Goal: Task Accomplishment & Management: Manage account settings

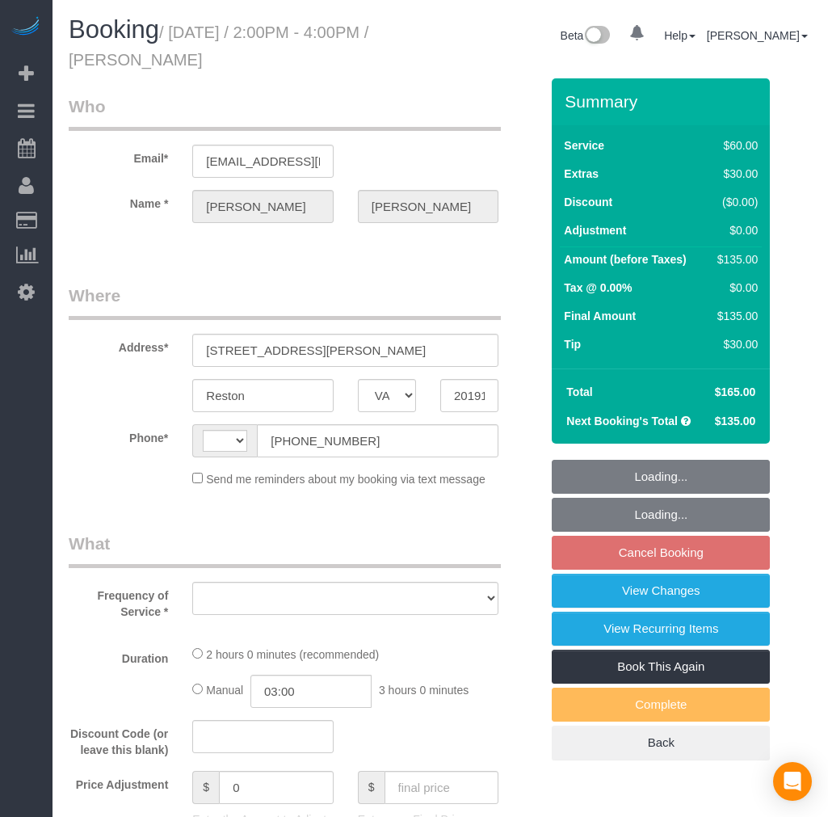
select select "VA"
select select "string:[GEOGRAPHIC_DATA]"
select select "string:fspay-25ce36c4-6527-4e61-9833-f67d63e3a11c"
select select "number:1"
select select "number:26"
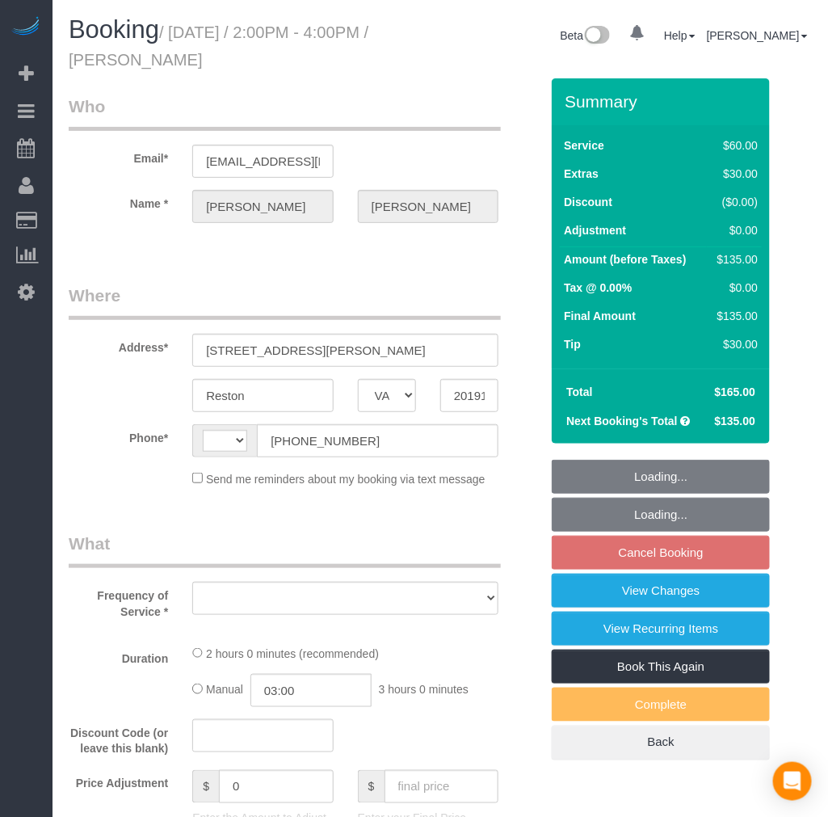
select select "number:35"
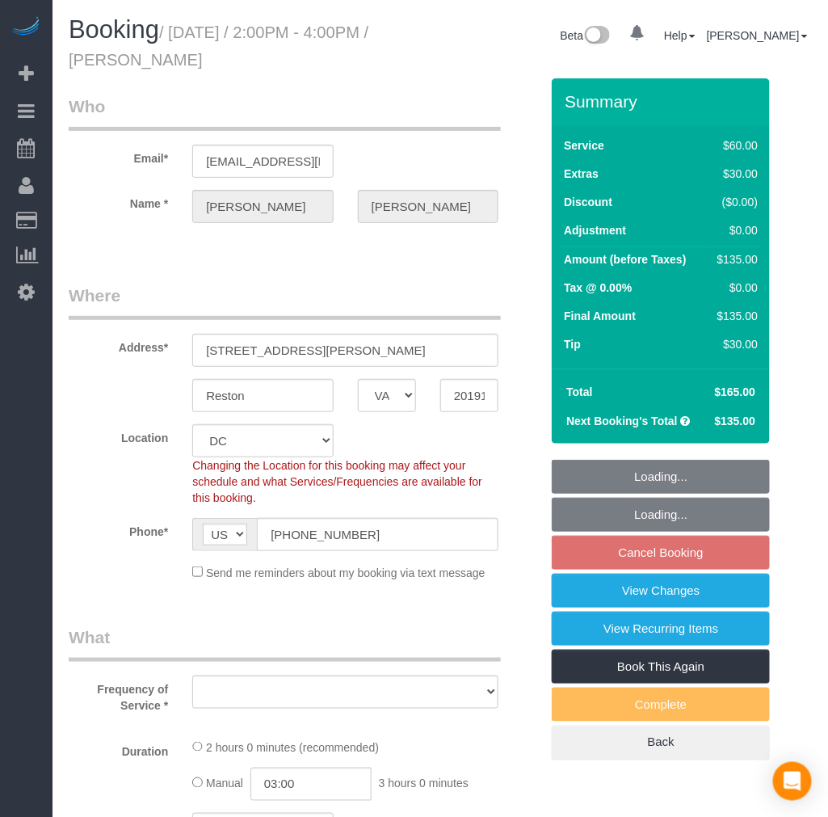
select select "object:978"
select select "1"
select select "spot4"
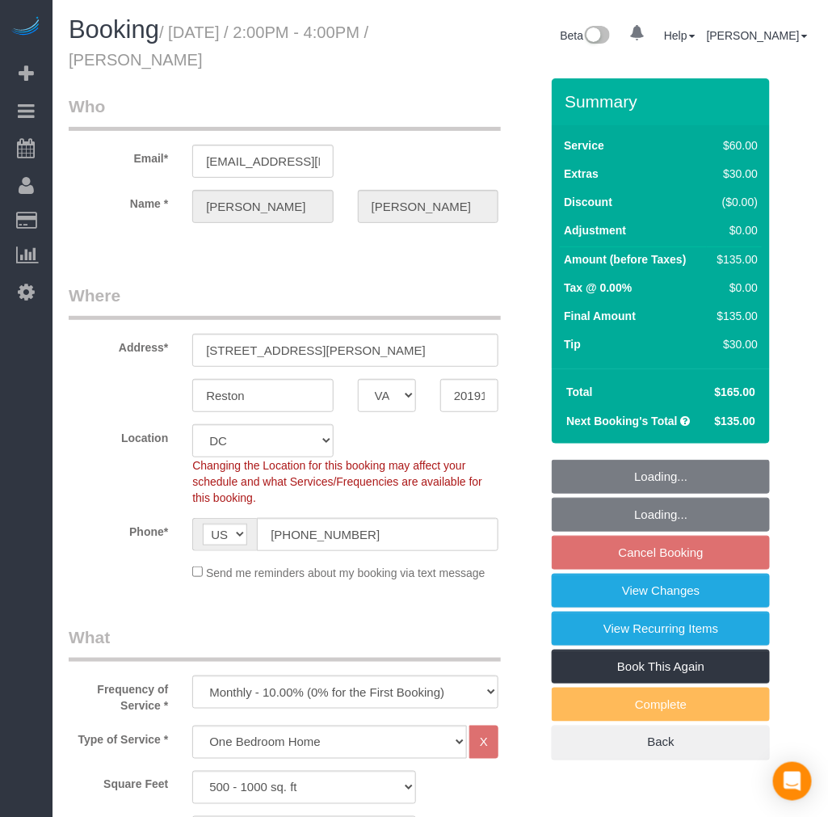
select select "1"
select select "object:1075"
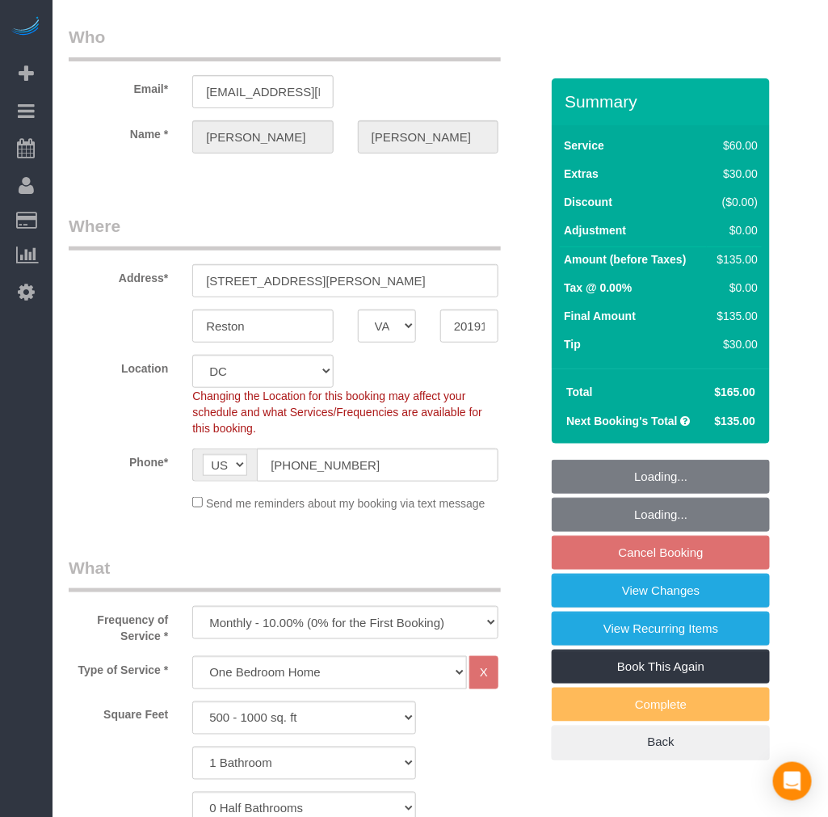
scroll to position [269, 0]
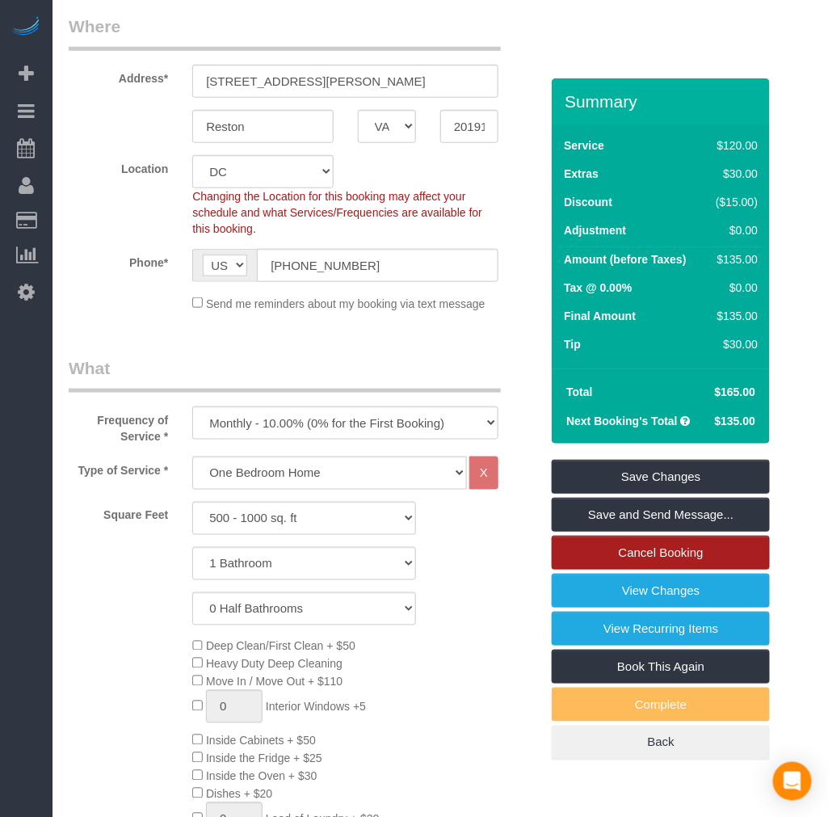
click at [651, 555] on link "Cancel Booking" at bounding box center [661, 553] width 218 height 34
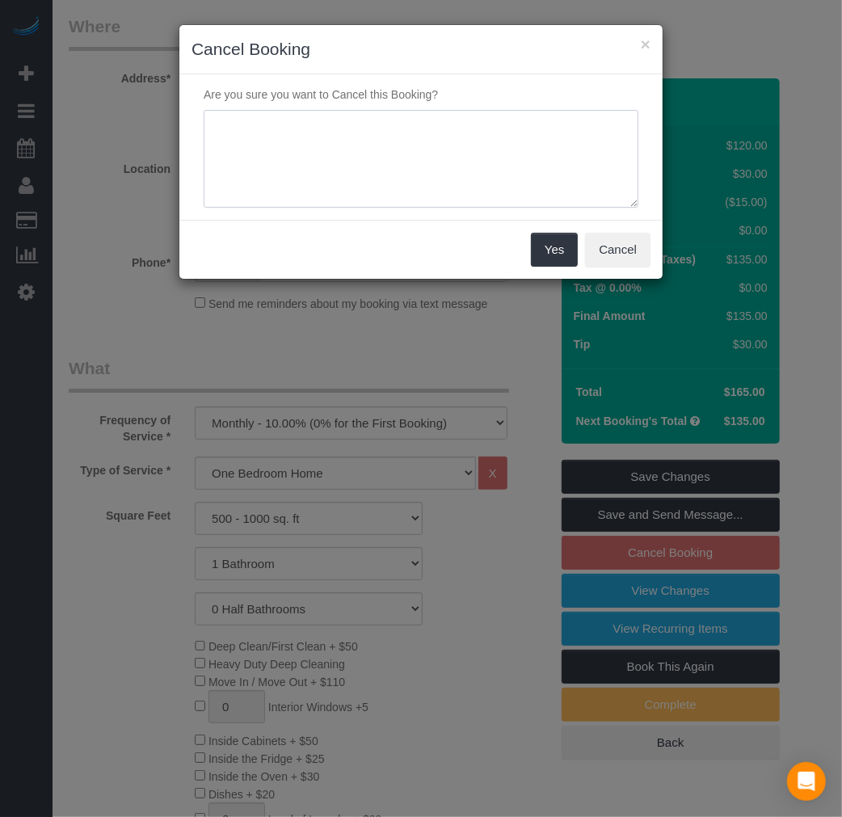
click at [431, 170] on textarea at bounding box center [421, 159] width 435 height 99
type textarea "Don't want to continue cleaning"
drag, startPoint x: 546, startPoint y: 240, endPoint x: 506, endPoint y: 240, distance: 39.6
click at [547, 240] on button "Yes" at bounding box center [554, 250] width 47 height 34
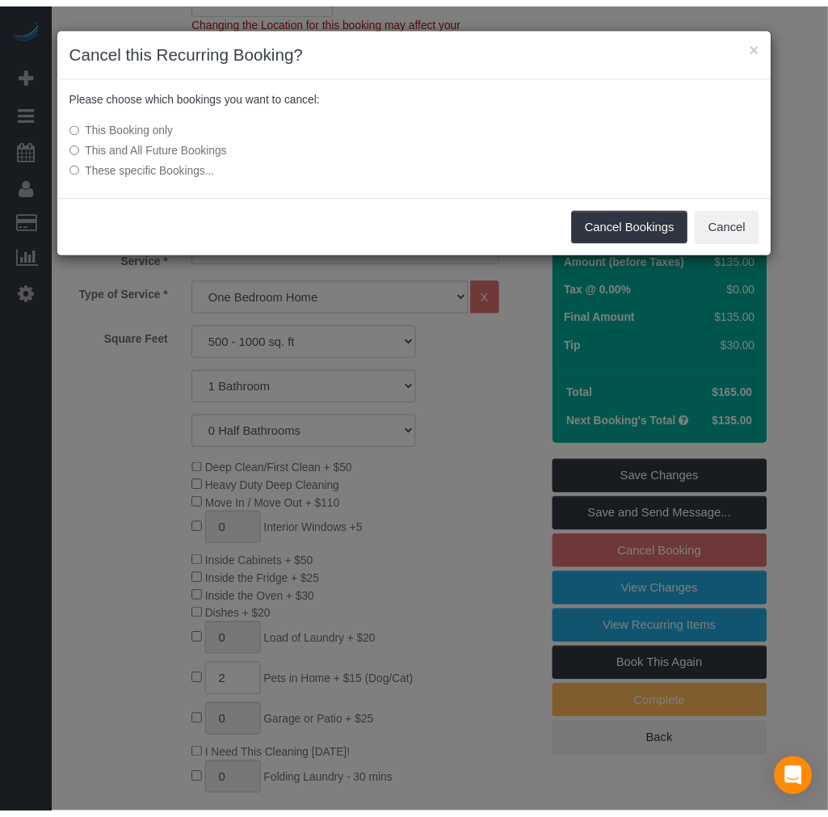
scroll to position [448, 0]
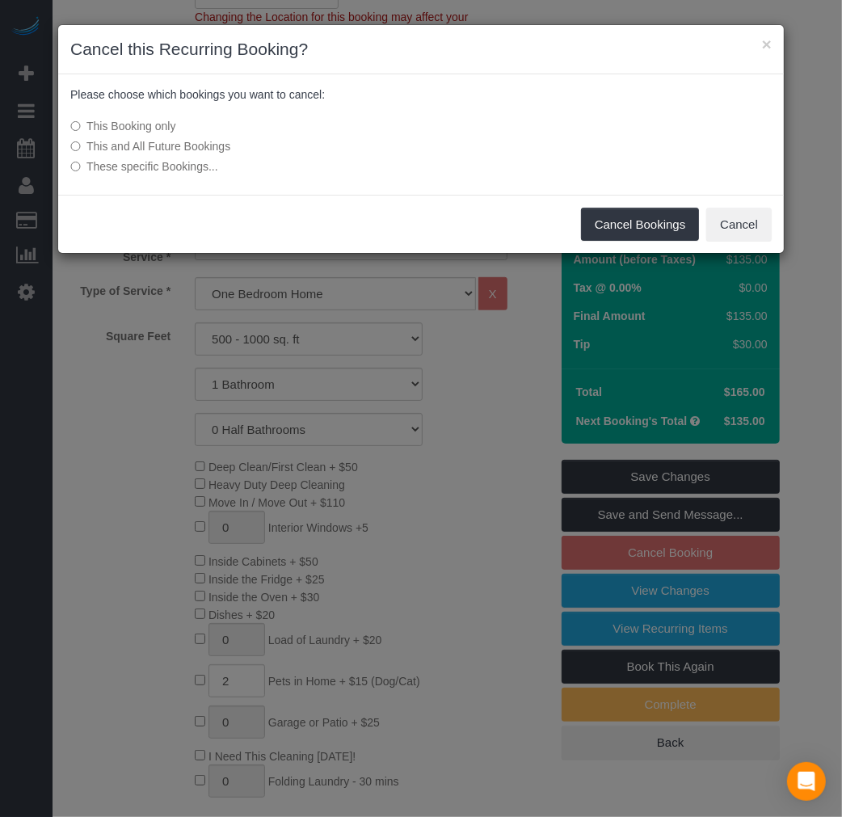
click at [199, 147] on label "This and All Future Bookings" at bounding box center [300, 146] width 460 height 16
click at [615, 216] on button "Cancel Bookings" at bounding box center [640, 225] width 119 height 34
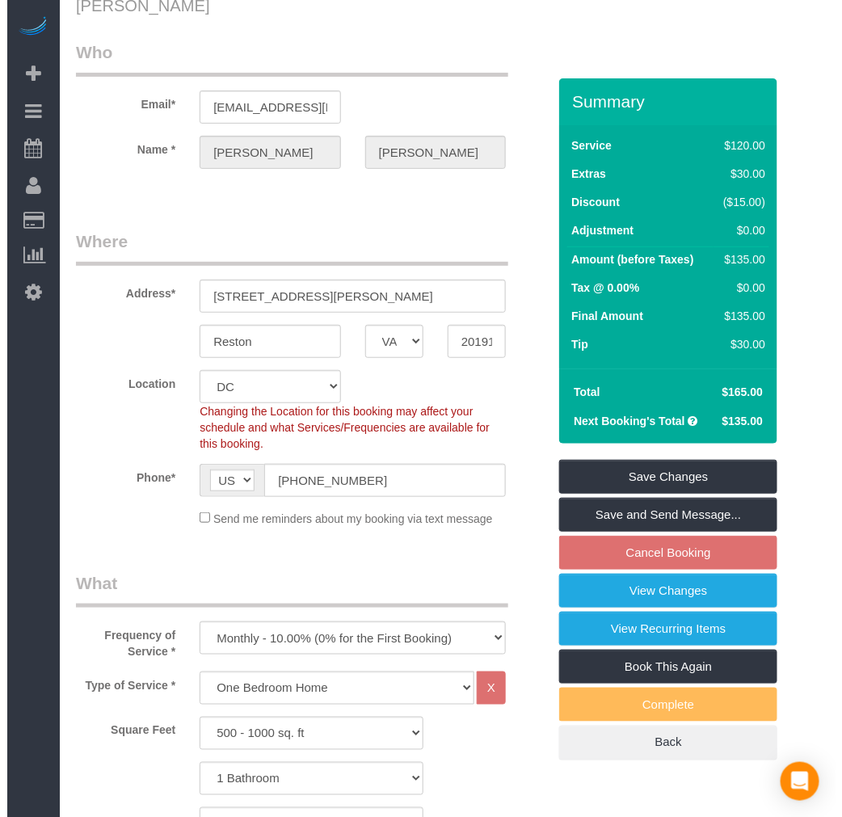
scroll to position [0, 0]
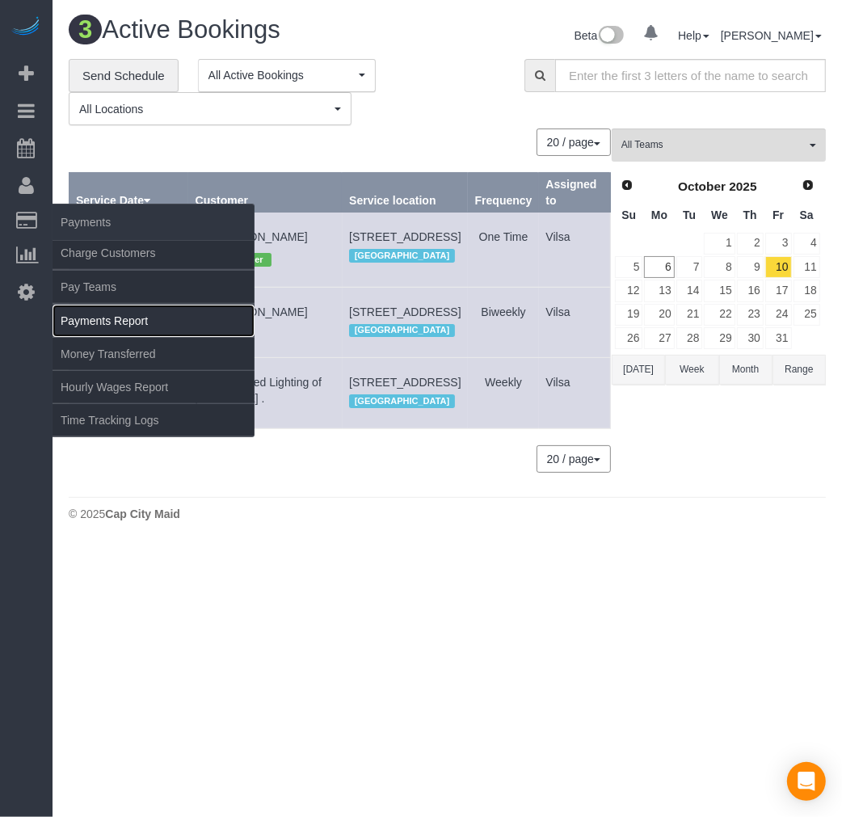
click at [134, 321] on link "Payments Report" at bounding box center [154, 321] width 202 height 32
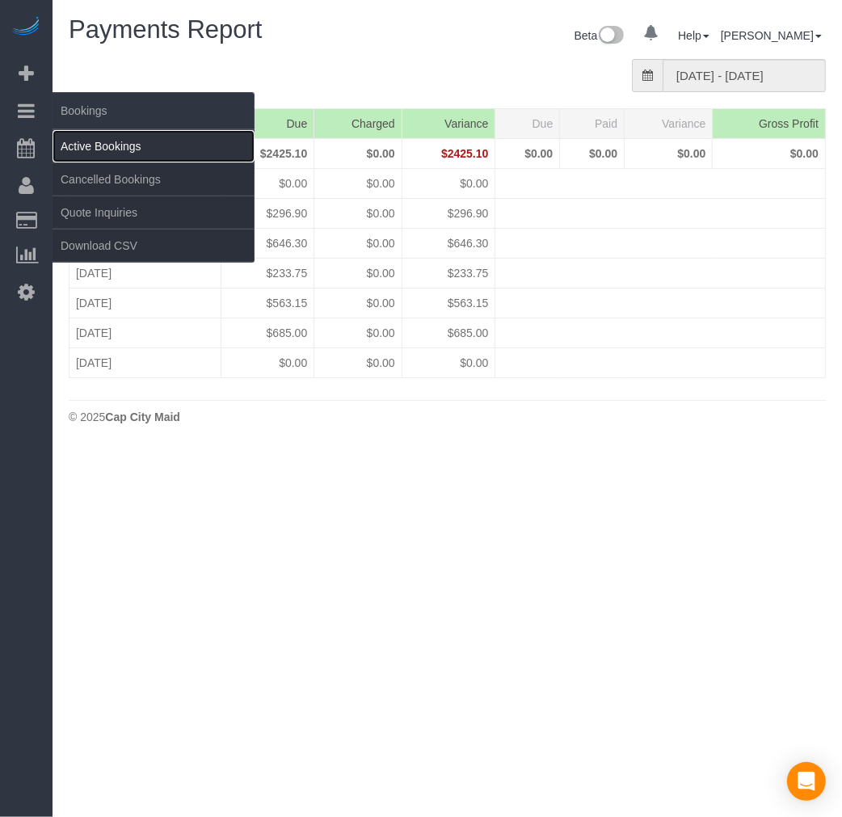
click at [110, 139] on link "Active Bookings" at bounding box center [154, 146] width 202 height 32
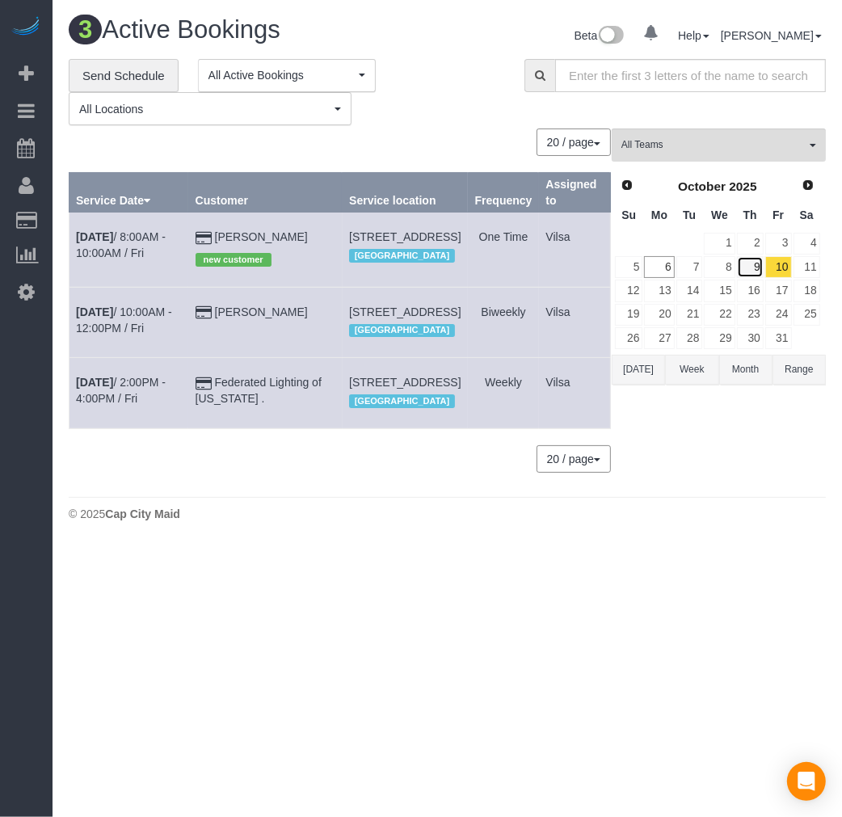
click at [745, 268] on link "9" at bounding box center [750, 267] width 27 height 22
